Goal: Information Seeking & Learning: Find contact information

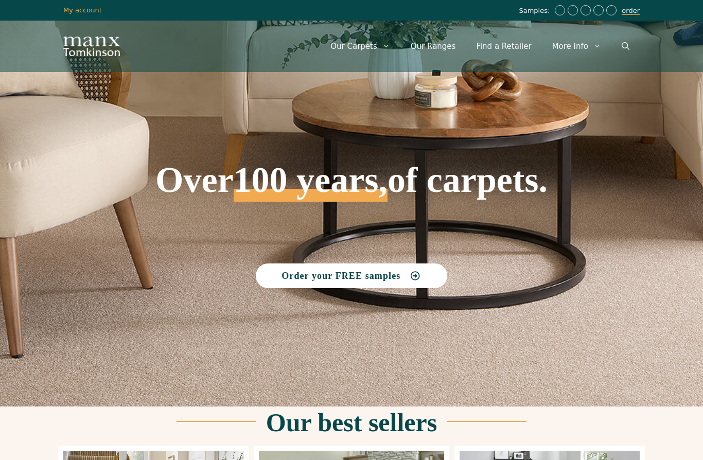
click at [628, 8] on link "order" at bounding box center [631, 11] width 18 height 8
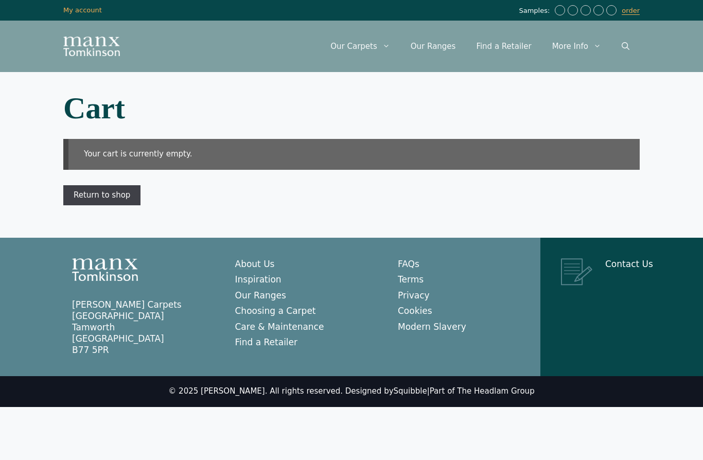
click at [106, 199] on link "Return to shop" at bounding box center [101, 195] width 77 height 21
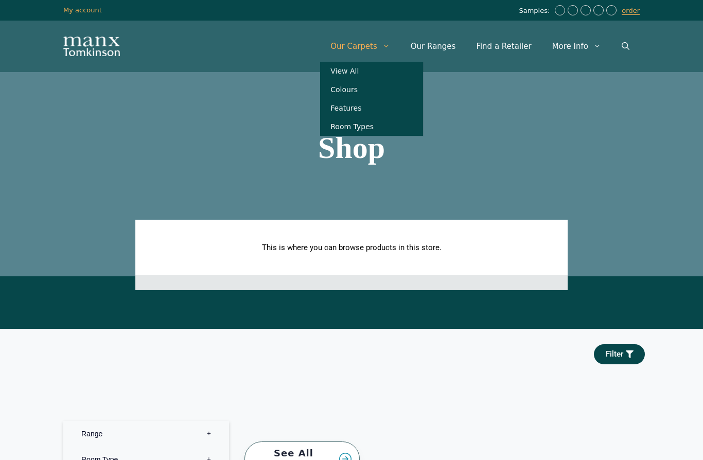
click at [385, 46] on link "Our Carpets" at bounding box center [360, 46] width 80 height 31
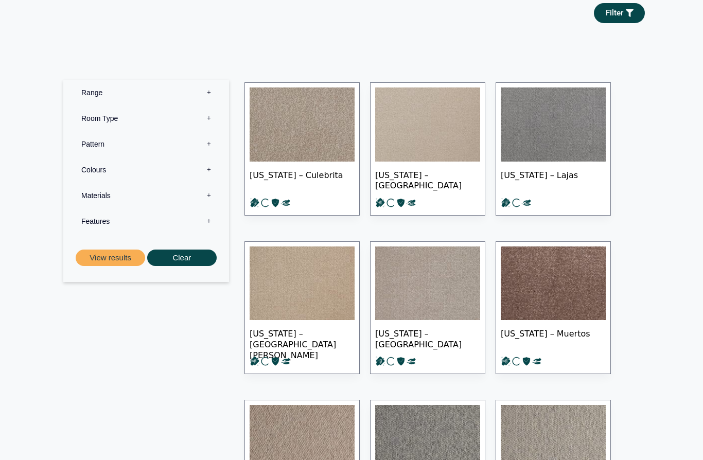
scroll to position [193, 0]
click at [94, 105] on label "Range 0" at bounding box center [146, 93] width 150 height 26
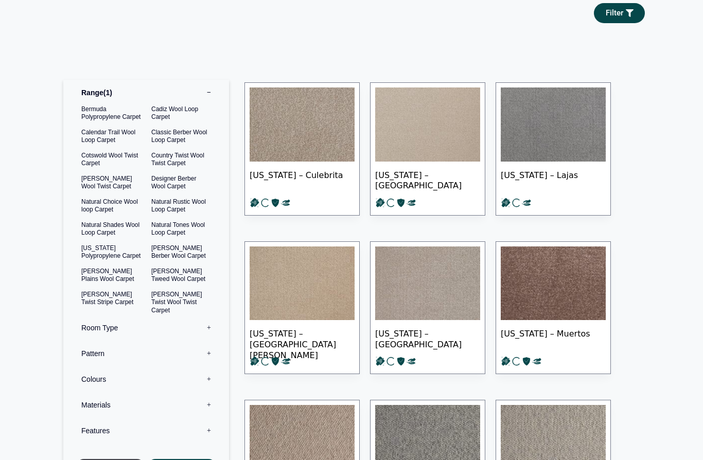
click at [118, 460] on button "View results" at bounding box center [110, 467] width 69 height 17
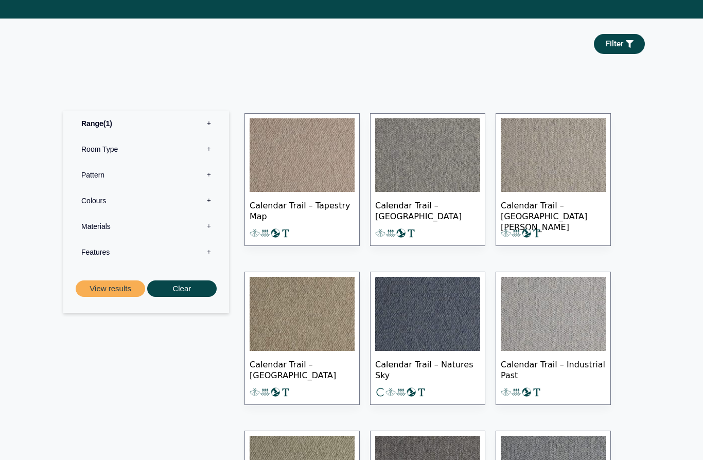
scroll to position [558, 0]
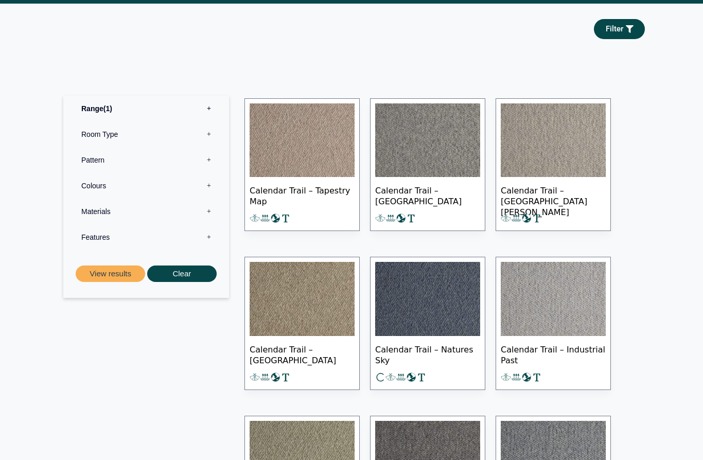
click at [415, 152] on img at bounding box center [427, 141] width 105 height 74
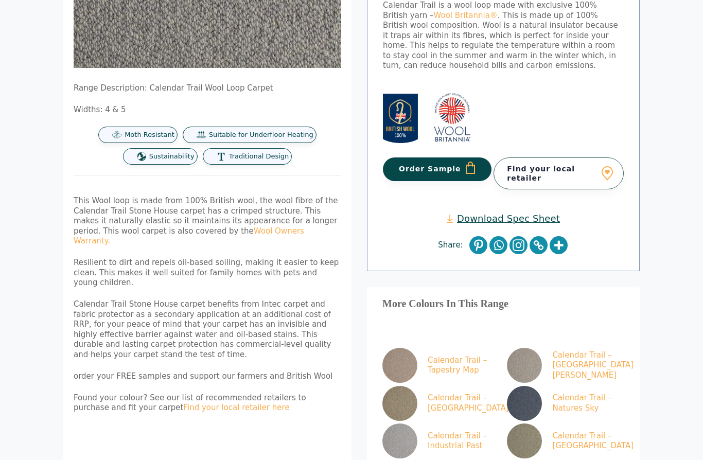
scroll to position [322, 0]
click at [554, 157] on link "Find your local retailer" at bounding box center [559, 173] width 130 height 32
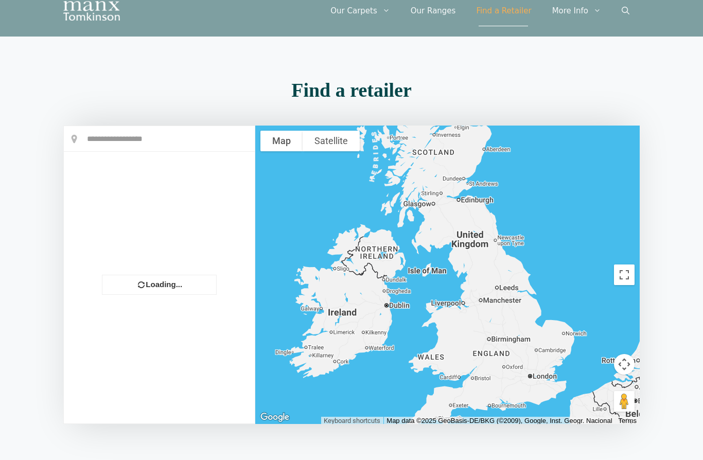
scroll to position [55, 0]
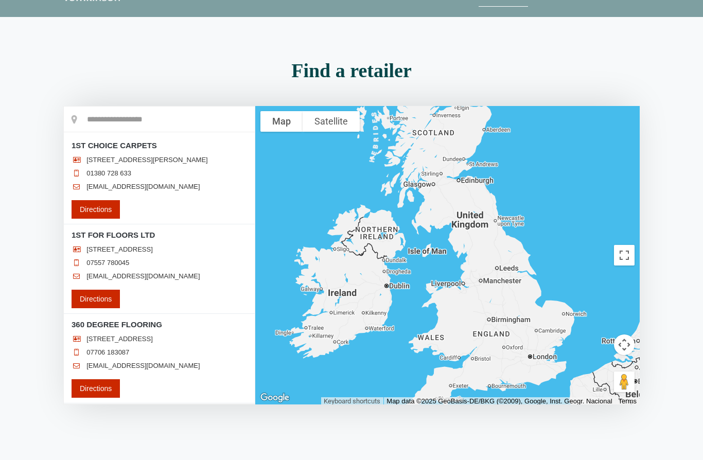
drag, startPoint x: 464, startPoint y: 181, endPoint x: 126, endPoint y: 174, distance: 337.6
click at [464, 236] on div at bounding box center [447, 255] width 384 height 298
drag, startPoint x: 126, startPoint y: 174, endPoint x: 113, endPoint y: 173, distance: 13.5
click at [126, 132] on input "text" at bounding box center [159, 120] width 191 height 26
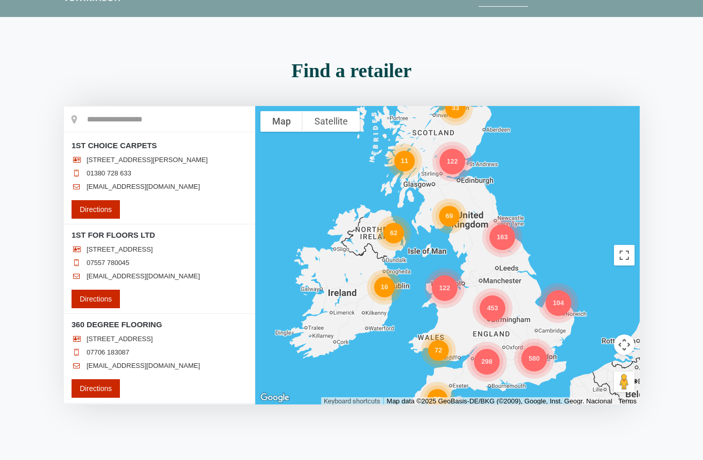
scroll to position [0, 0]
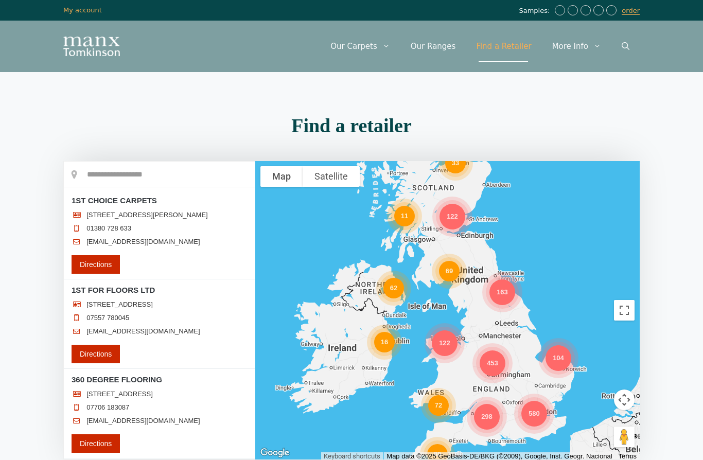
click at [116, 173] on input "text" at bounding box center [159, 175] width 191 height 26
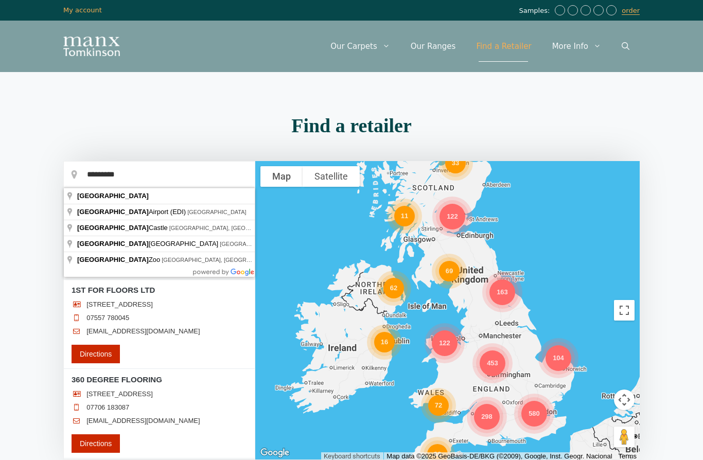
type input "*********"
click at [451, 191] on div "298 69 580 163 453 62 122 33 16 72 104 80 122 11" at bounding box center [447, 310] width 384 height 298
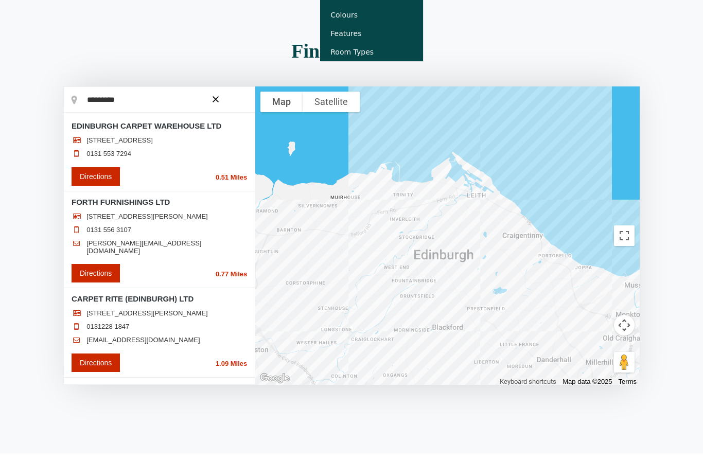
scroll to position [75, 0]
